Goal: Task Accomplishment & Management: Manage account settings

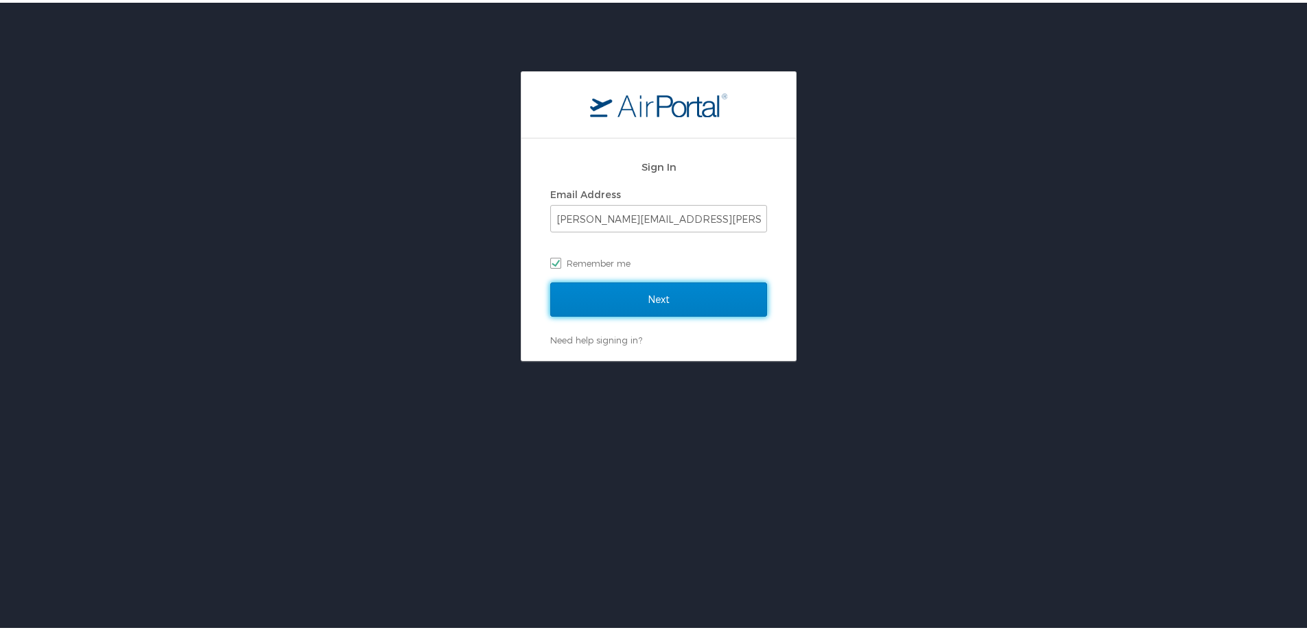
click at [616, 305] on input "Next" at bounding box center [658, 297] width 217 height 34
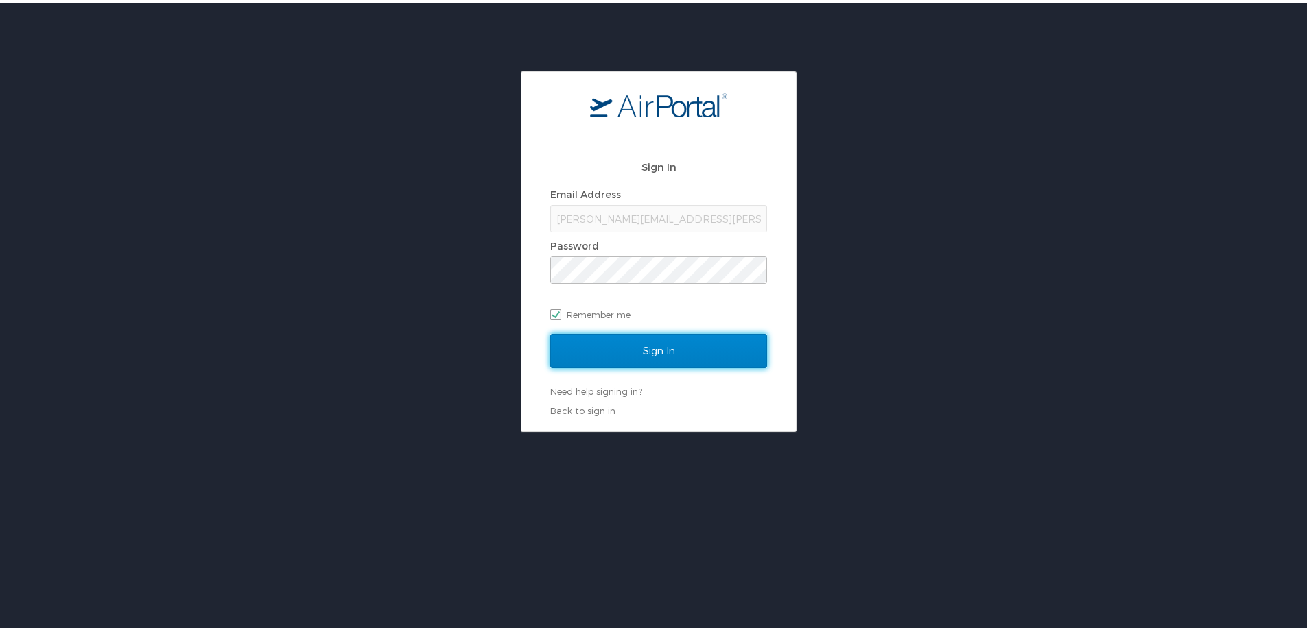
click at [635, 355] on input "Sign In" at bounding box center [658, 348] width 217 height 34
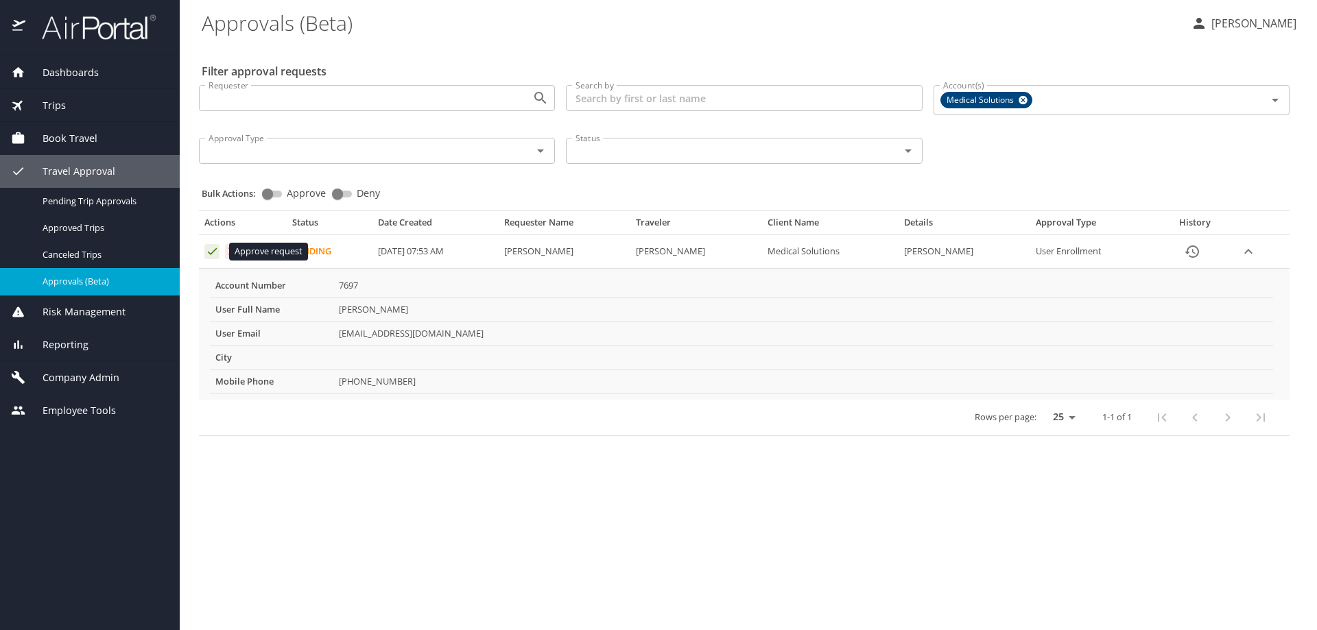
click at [210, 252] on icon "Approval table" at bounding box center [212, 251] width 13 height 13
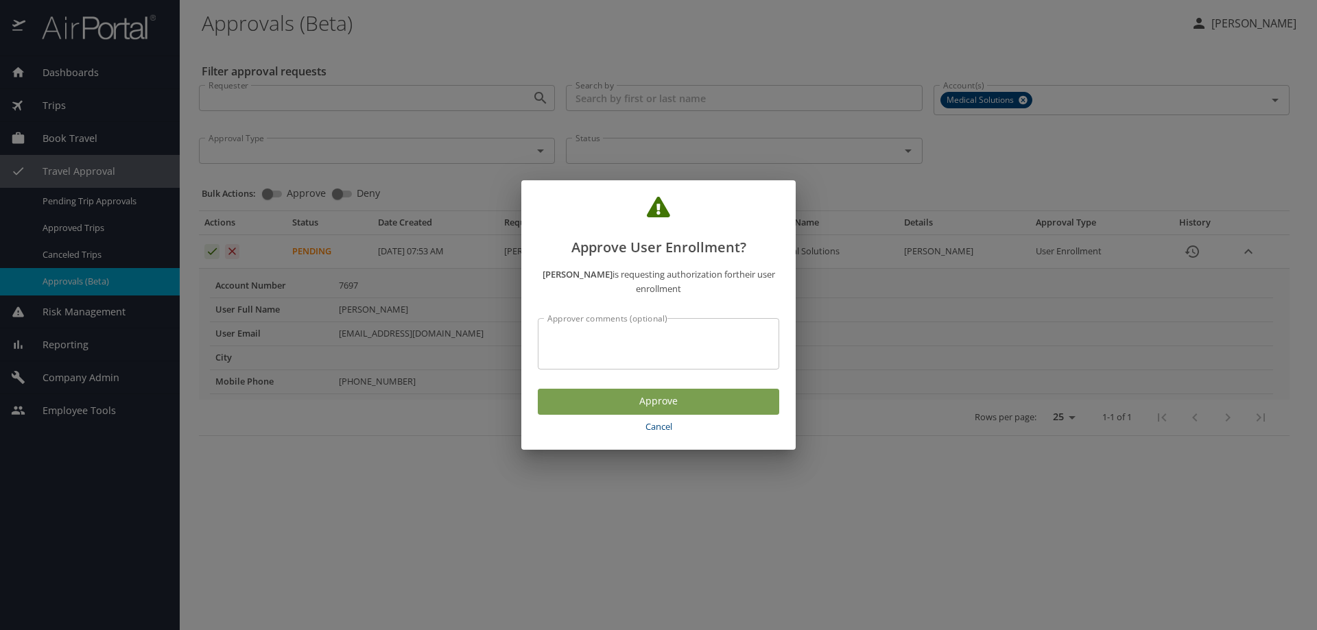
click at [625, 406] on span "Approve" at bounding box center [658, 401] width 219 height 17
